Goal: Check status: Check status

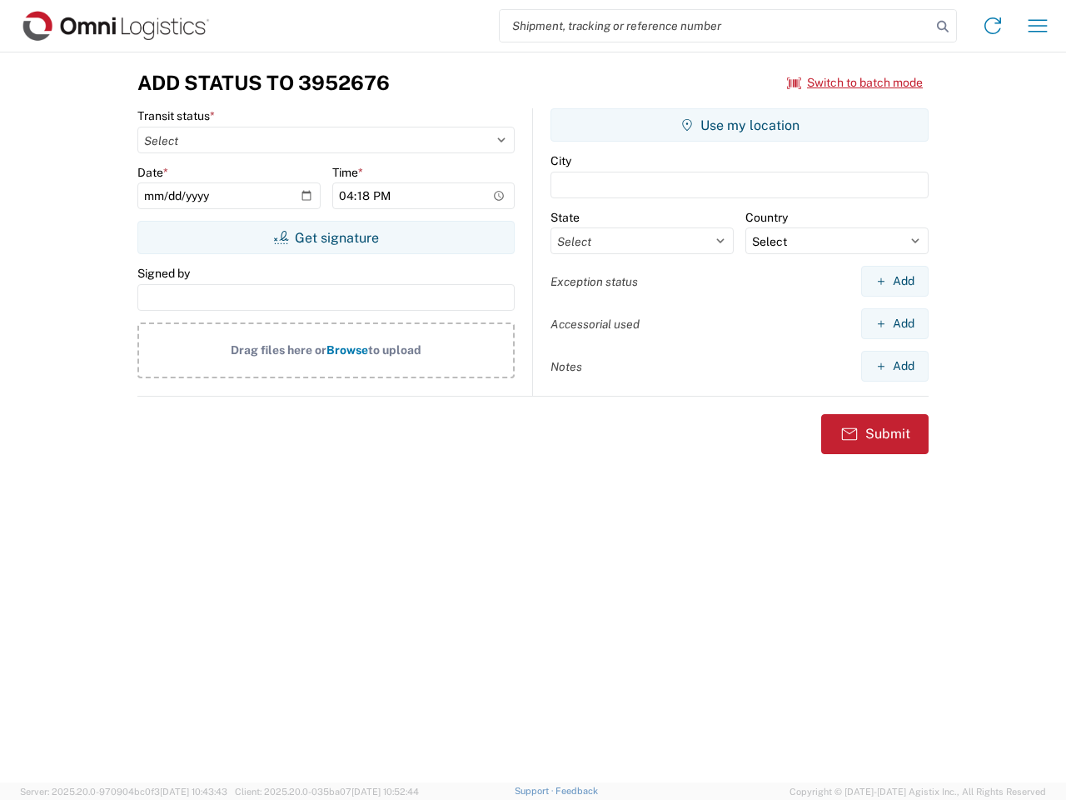
click at [716, 26] on input "search" at bounding box center [716, 26] width 432 height 32
click at [943, 27] on icon at bounding box center [943, 26] width 23 height 23
click at [993, 26] on icon at bounding box center [993, 25] width 27 height 27
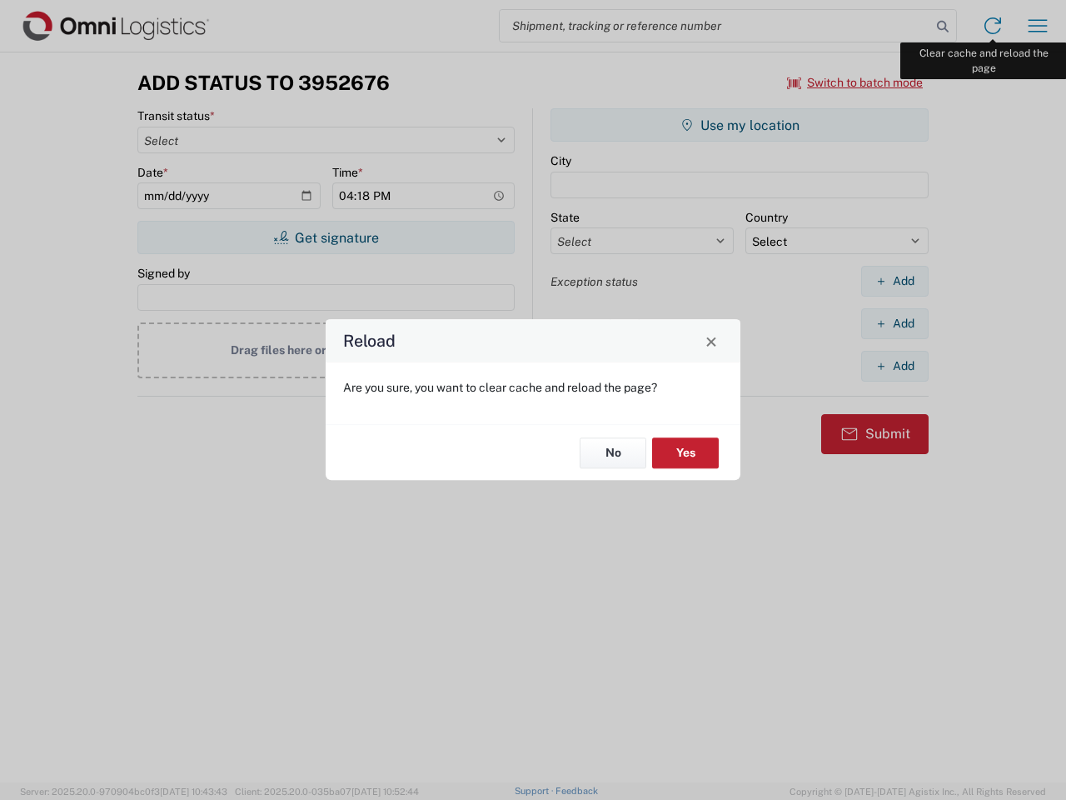
click at [1038, 26] on div "Reload Are you sure, you want to clear cache and reload the page? No Yes" at bounding box center [533, 400] width 1066 height 800
click at [856, 82] on div "Reload Are you sure, you want to clear cache and reload the page? No Yes" at bounding box center [533, 400] width 1066 height 800
click at [326, 237] on div "Reload Are you sure, you want to clear cache and reload the page? No Yes" at bounding box center [533, 400] width 1066 height 800
click at [740, 125] on div "Reload Are you sure, you want to clear cache and reload the page? No Yes" at bounding box center [533, 400] width 1066 height 800
click at [895, 281] on div "Reload Are you sure, you want to clear cache and reload the page? No Yes" at bounding box center [533, 400] width 1066 height 800
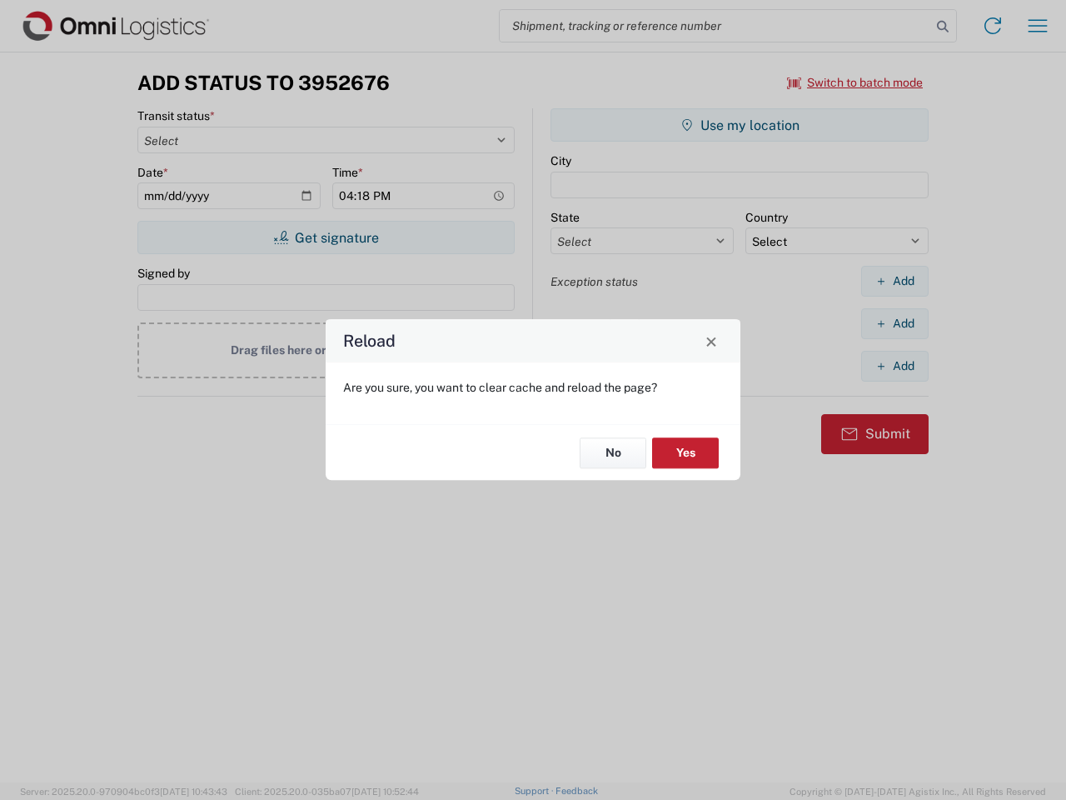
click at [895, 323] on div "Reload Are you sure, you want to clear cache and reload the page? No Yes" at bounding box center [533, 400] width 1066 height 800
click at [895, 366] on div "Reload Are you sure, you want to clear cache and reload the page? No Yes" at bounding box center [533, 400] width 1066 height 800
